Goal: Find specific page/section: Find specific page/section

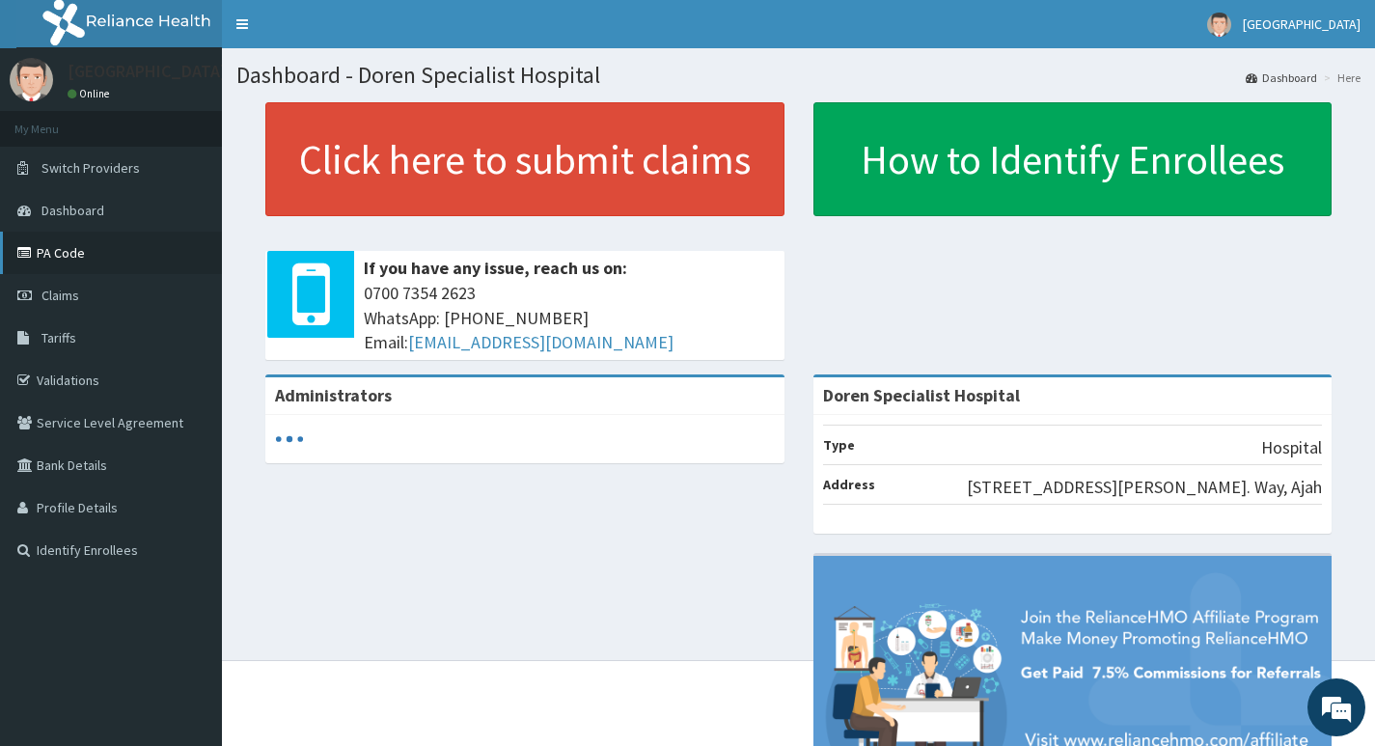
click at [38, 245] on link "PA Code" at bounding box center [111, 253] width 222 height 42
click at [54, 259] on link "PA Code" at bounding box center [111, 253] width 222 height 42
click at [90, 253] on link "PA Code" at bounding box center [111, 253] width 222 height 42
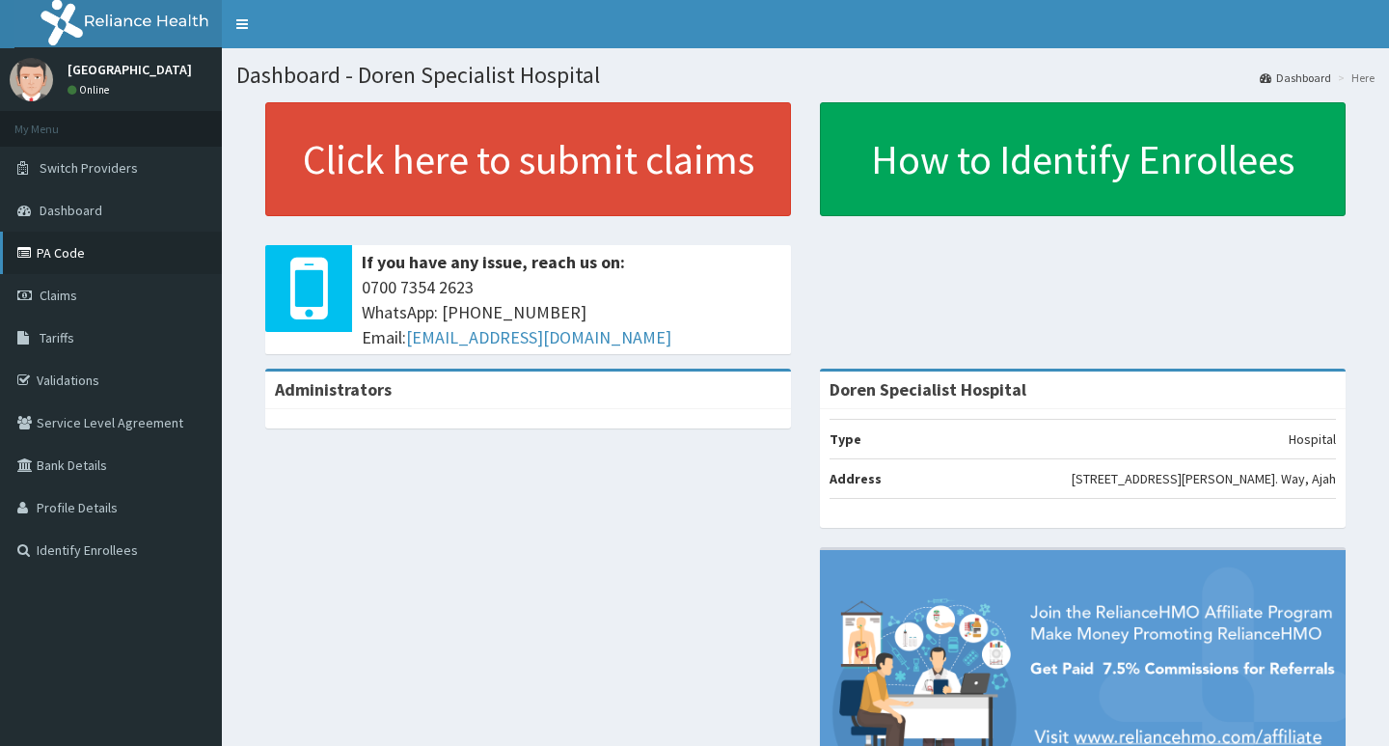
click at [55, 258] on link "PA Code" at bounding box center [111, 253] width 222 height 42
